Goal: Task Accomplishment & Management: Manage account settings

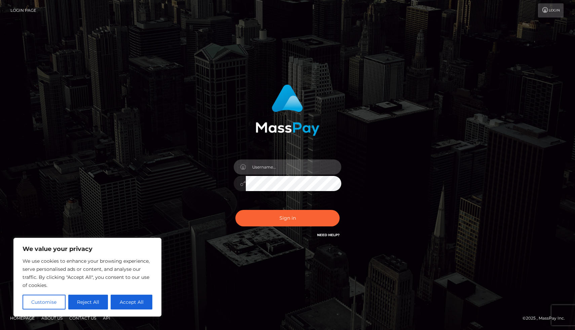
click at [268, 167] on input "text" at bounding box center [293, 166] width 95 height 15
type input "[EMAIL_ADDRESS][DOMAIN_NAME]"
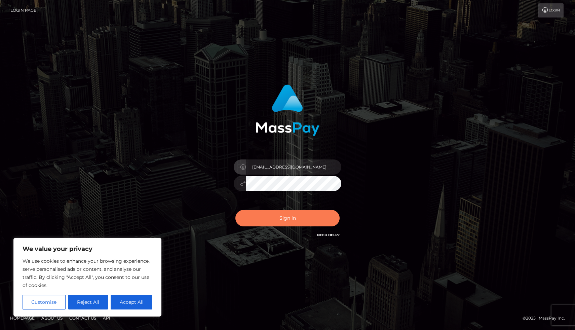
click at [291, 216] on button "Sign in" at bounding box center [287, 218] width 104 height 16
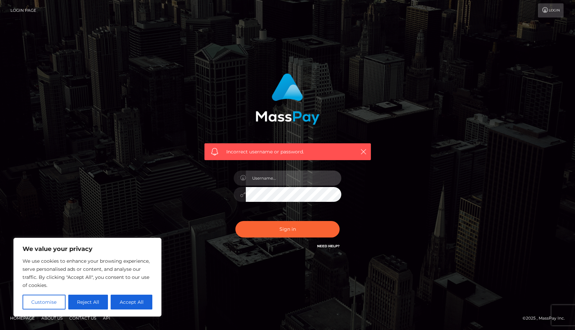
click at [302, 182] on input "text" at bounding box center [293, 177] width 95 height 15
type input "[EMAIL_ADDRESS][DOMAIN_NAME]"
click at [321, 246] on link "Need Help?" at bounding box center [328, 246] width 23 height 4
click at [305, 178] on input "spoiledbratnona@gmail.com" at bounding box center [293, 177] width 95 height 15
click at [134, 303] on button "Accept All" at bounding box center [132, 301] width 42 height 15
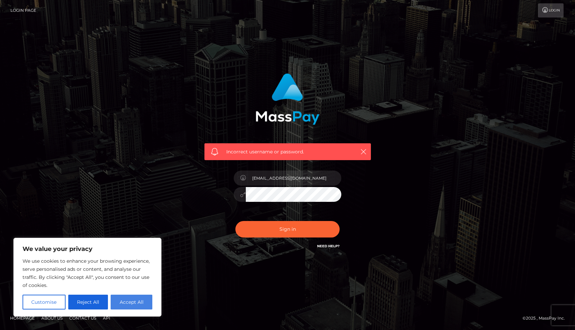
checkbox input "true"
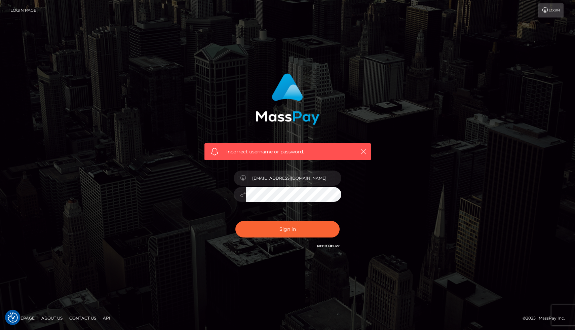
click at [287, 213] on div "spoiledbratnona@gmail.com" at bounding box center [287, 190] width 118 height 51
click at [555, 11] on link "Login" at bounding box center [551, 10] width 26 height 14
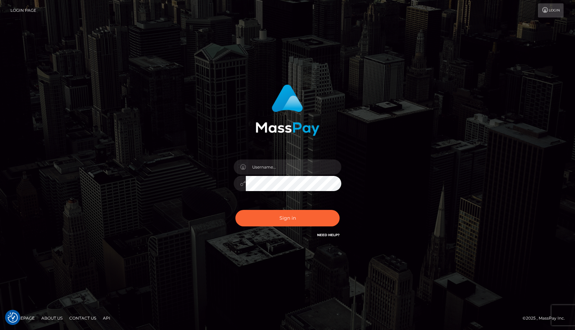
click at [561, 315] on div "© 2025 , MassPay Inc." at bounding box center [545, 317] width 47 height 7
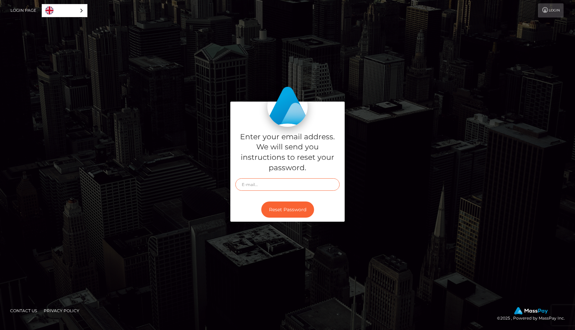
click at [287, 184] on input "text" at bounding box center [287, 184] width 104 height 12
type input "[EMAIL_ADDRESS][DOMAIN_NAME]"
click at [290, 207] on button "Reset Password" at bounding box center [287, 209] width 53 height 16
click at [257, 186] on input "text" at bounding box center [287, 184] width 104 height 12
click at [261, 182] on input "text" at bounding box center [287, 184] width 104 height 12
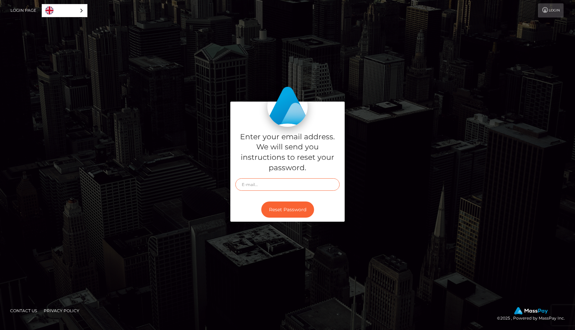
type input "[EMAIL_ADDRESS][DOMAIN_NAME]"
click at [294, 195] on div "Enter your email address. We will send you instructions to reset your password.…" at bounding box center [287, 162] width 114 height 71
click at [289, 212] on button "Reset Password" at bounding box center [287, 209] width 53 height 16
click at [41, 6] on div "Login Page English Español 中文 (简体) Português ([GEOGRAPHIC_DATA])" at bounding box center [48, 10] width 77 height 14
click at [52, 8] on img "Language" at bounding box center [49, 10] width 8 height 8
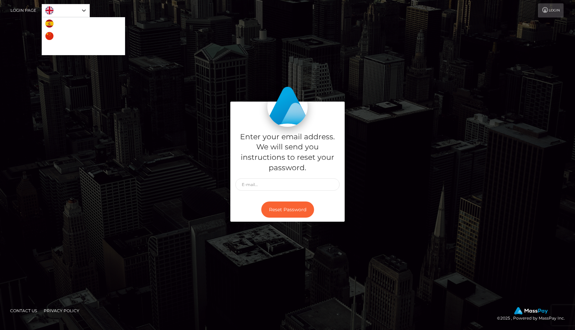
click at [545, 7] on link "Login" at bounding box center [551, 10] width 26 height 14
